Goal: Task Accomplishment & Management: Use online tool/utility

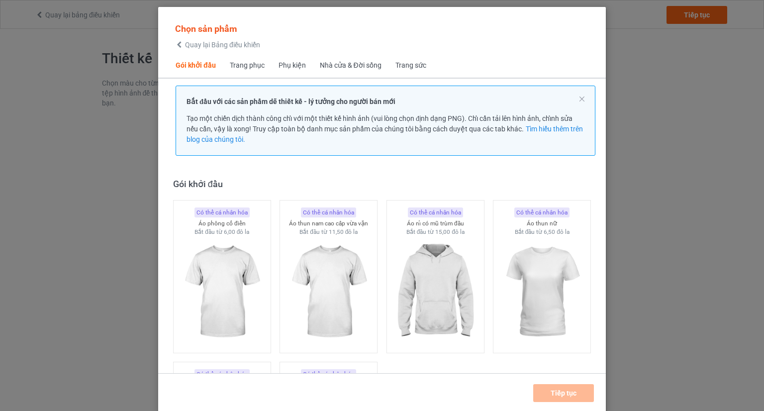
click at [291, 64] on font "Phụ kiện" at bounding box center [292, 65] width 27 height 8
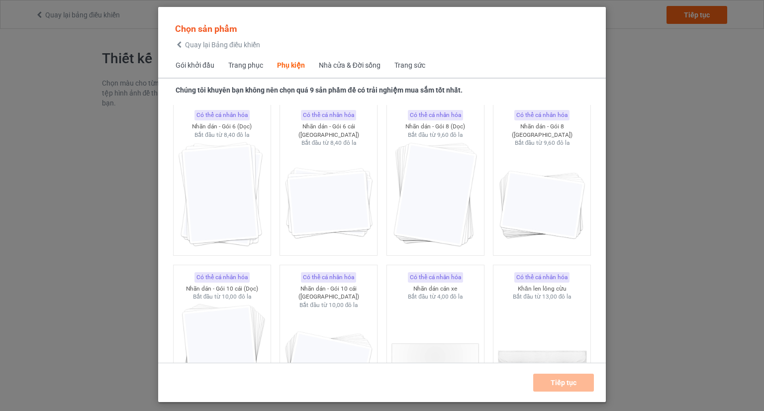
scroll to position [3680, 0]
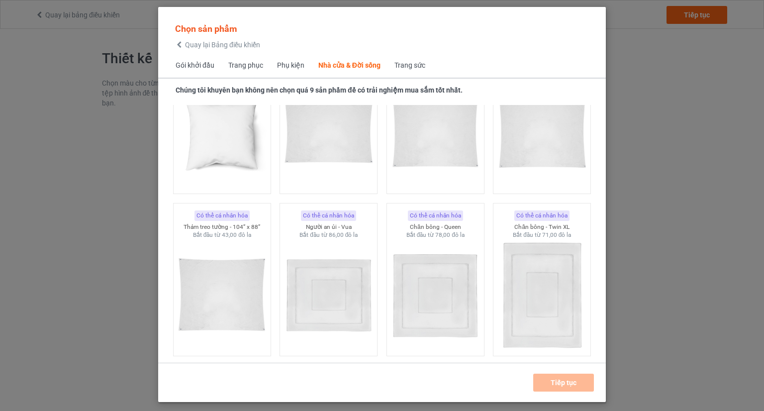
scroll to position [5273, 0]
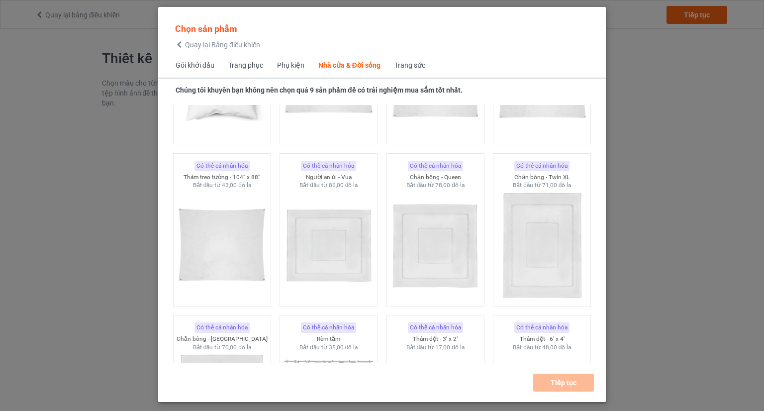
click at [199, 58] on span "Gói khởi đầu" at bounding box center [195, 66] width 53 height 24
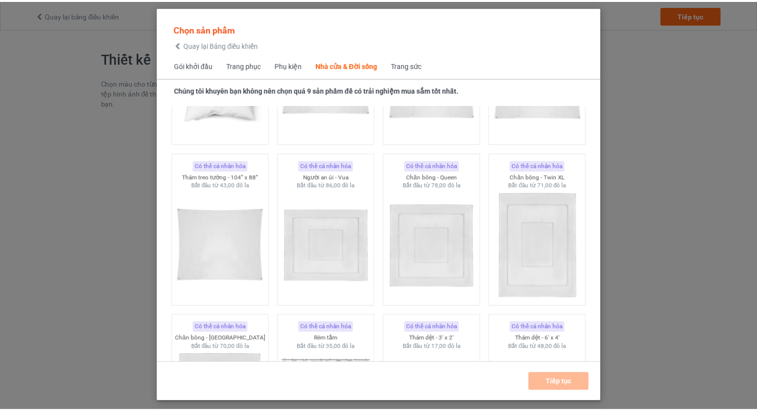
scroll to position [13, 0]
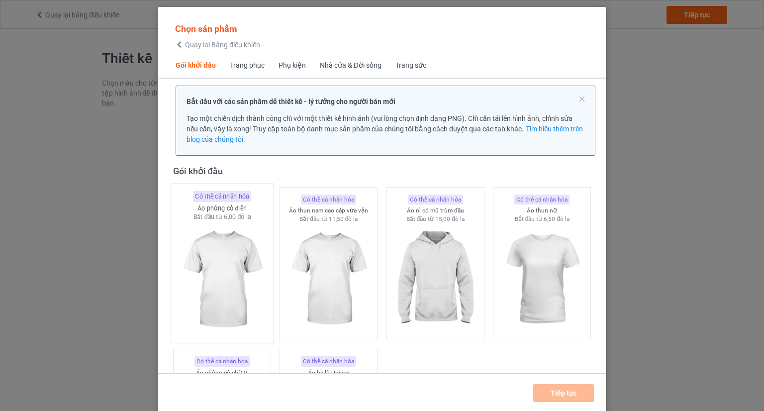
click at [242, 266] on img at bounding box center [222, 279] width 94 height 117
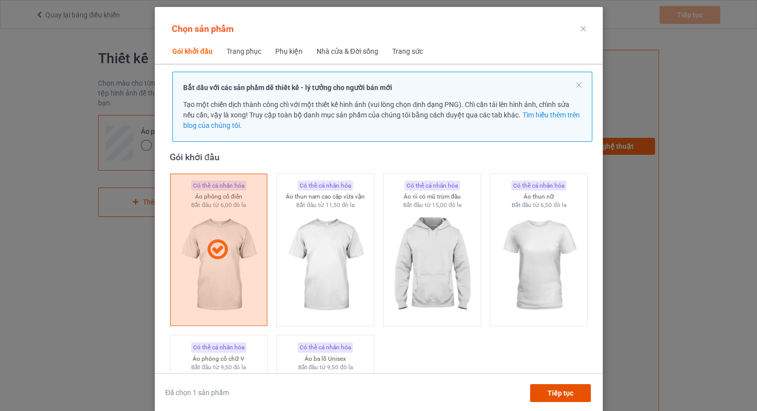
click at [533, 400] on div "Tiếp tục" at bounding box center [560, 393] width 61 height 18
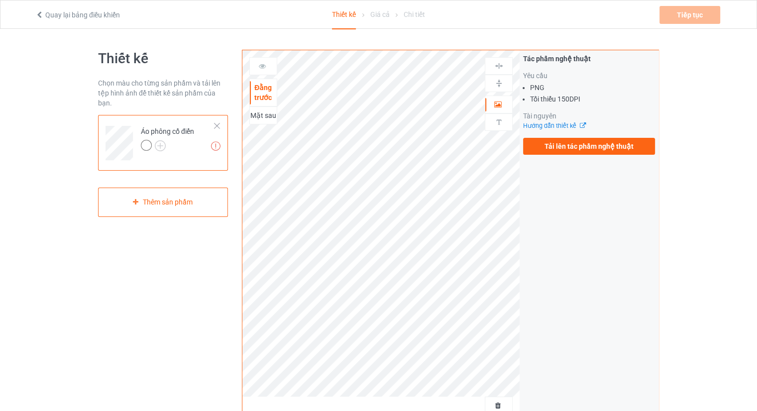
click at [145, 144] on div at bounding box center [146, 145] width 11 height 11
click at [147, 145] on div at bounding box center [146, 145] width 11 height 11
click at [259, 116] on font "Mặt sau" at bounding box center [263, 115] width 26 height 8
click at [148, 142] on div at bounding box center [146, 145] width 11 height 11
click at [157, 145] on img at bounding box center [160, 145] width 11 height 11
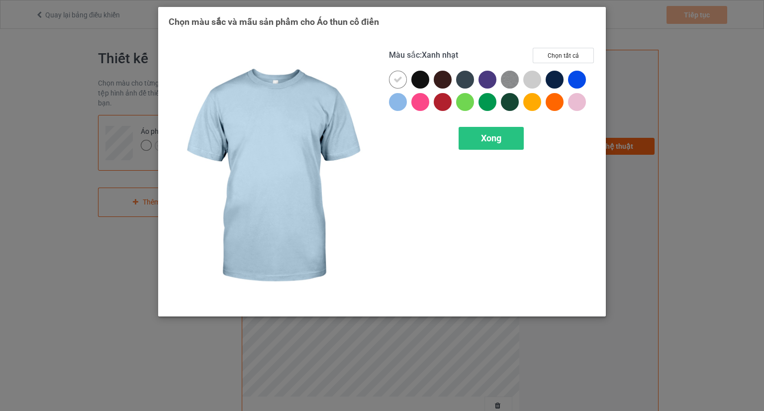
drag, startPoint x: 400, startPoint y: 105, endPoint x: 533, endPoint y: 133, distance: 135.3
click at [400, 105] on div at bounding box center [398, 102] width 18 height 18
click at [521, 137] on div "Xong" at bounding box center [491, 138] width 65 height 23
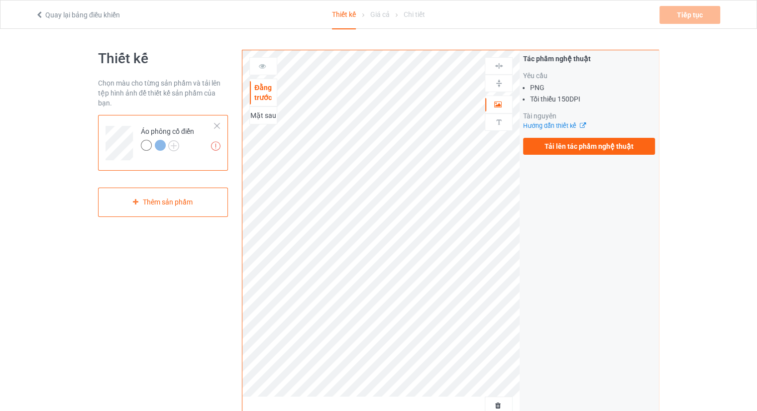
click at [161, 144] on div at bounding box center [160, 145] width 11 height 11
click at [159, 147] on div at bounding box center [160, 145] width 11 height 11
click at [149, 144] on div at bounding box center [146, 145] width 11 height 11
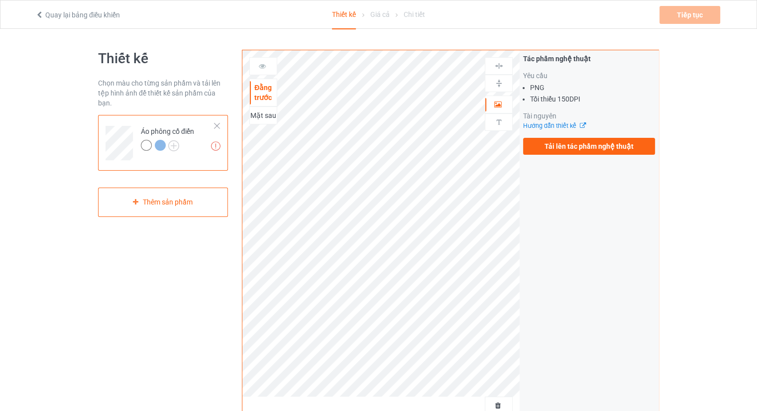
click at [158, 144] on div at bounding box center [160, 145] width 11 height 11
